Goal: Task Accomplishment & Management: Manage account settings

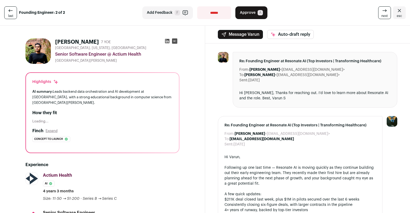
click at [166, 41] on icon at bounding box center [166, 40] width 5 height 5
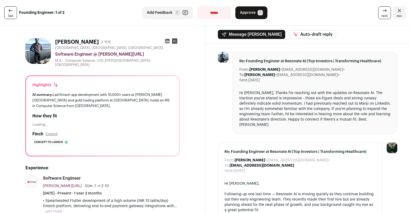
click at [212, 15] on select "**********" at bounding box center [214, 12] width 34 height 13
select select "**********"
click at [197, 6] on select "**********" at bounding box center [214, 12] width 34 height 13
